Goal: Task Accomplishment & Management: Use online tool/utility

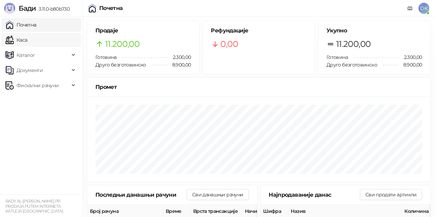
click at [27, 41] on link "Каса" at bounding box center [17, 40] width 22 height 14
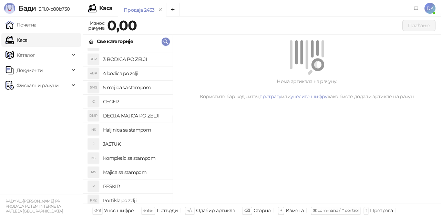
scroll to position [34, 0]
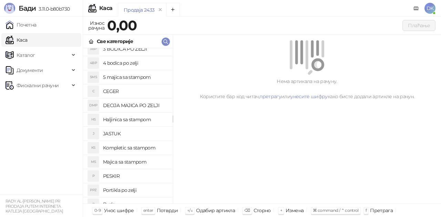
click at [136, 147] on h4 "Kompletic sa stampom" at bounding box center [135, 147] width 64 height 11
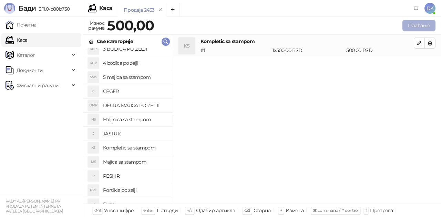
click at [418, 26] on button "Плаћање" at bounding box center [418, 25] width 33 height 11
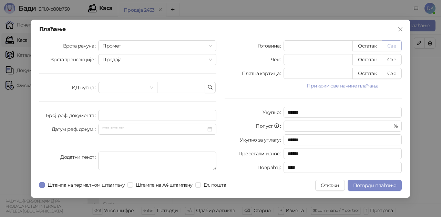
click at [389, 50] on button "Све" at bounding box center [392, 45] width 20 height 11
type input "***"
type input "****"
click at [365, 187] on span "Потврди плаћање" at bounding box center [374, 185] width 43 height 6
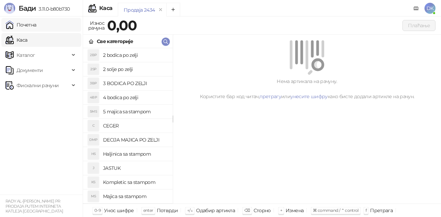
click at [36, 27] on link "Почетна" at bounding box center [21, 25] width 31 height 14
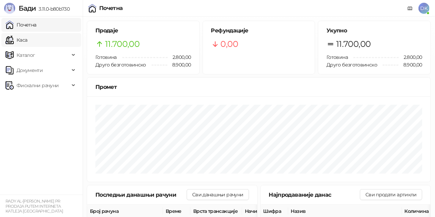
click at [20, 41] on link "Каса" at bounding box center [17, 40] width 22 height 14
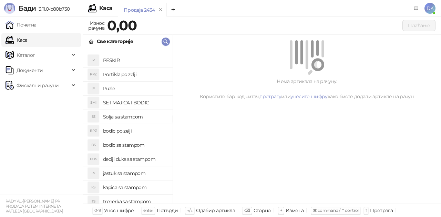
scroll to position [172, 0]
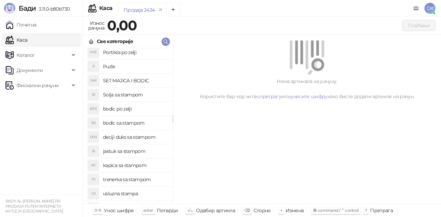
click at [123, 110] on h4 "bodic po zelji" at bounding box center [135, 108] width 64 height 11
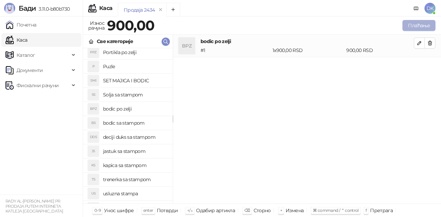
click at [426, 25] on button "Плаћање" at bounding box center [418, 25] width 33 height 11
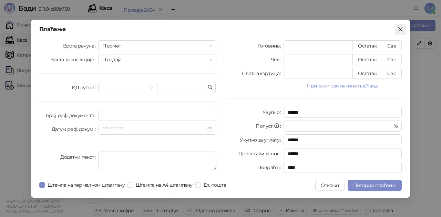
click at [405, 33] on button "Close" at bounding box center [400, 29] width 11 height 11
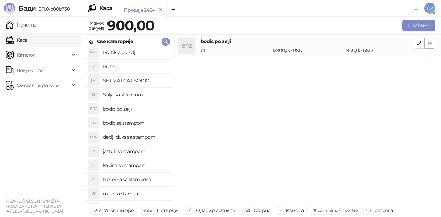
click at [429, 42] on icon "button" at bounding box center [430, 43] width 4 height 4
